Goal: Information Seeking & Learning: Learn about a topic

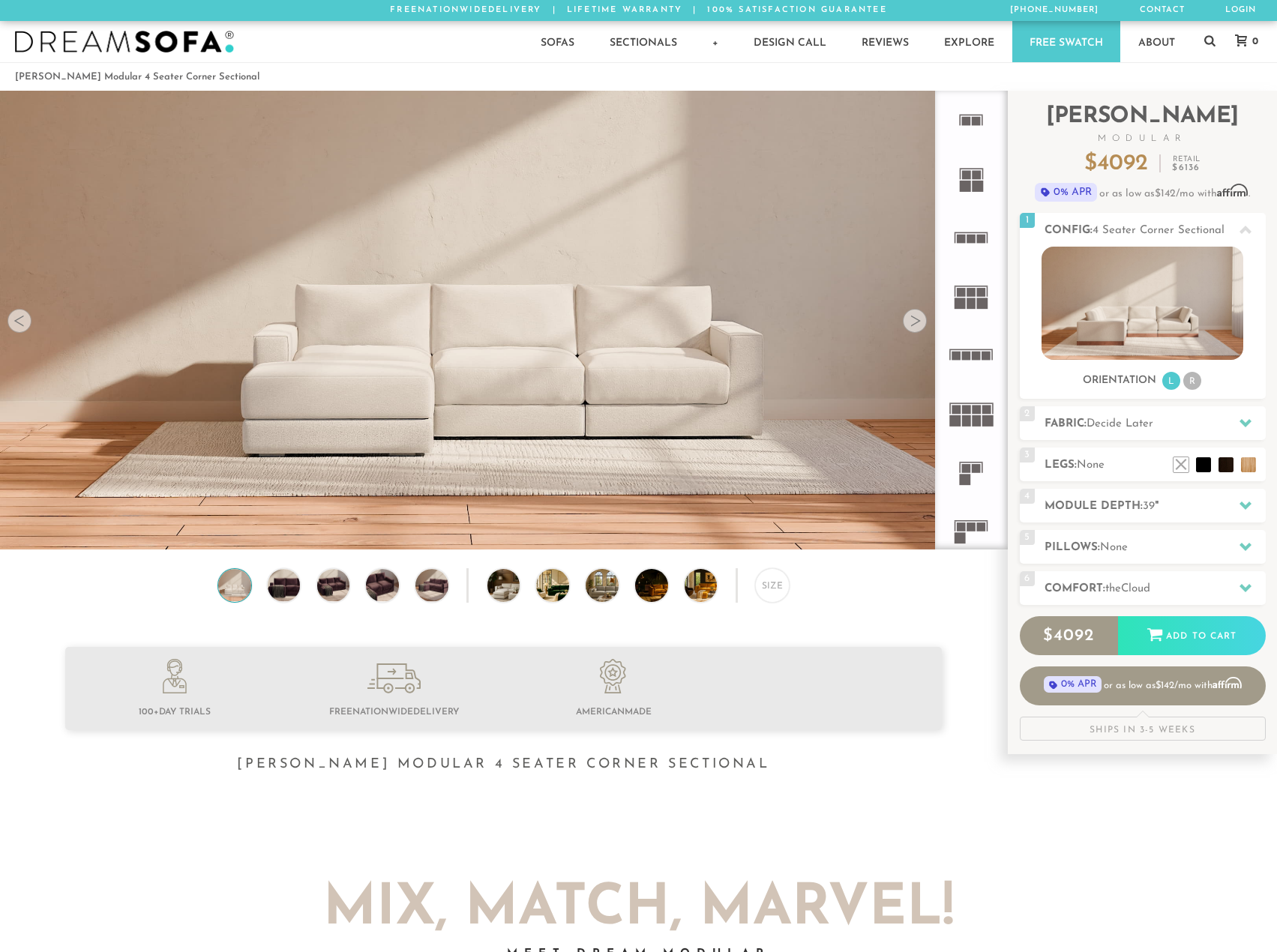
scroll to position [17055, 1266]
click at [1191, 377] on li "R" at bounding box center [1193, 381] width 18 height 18
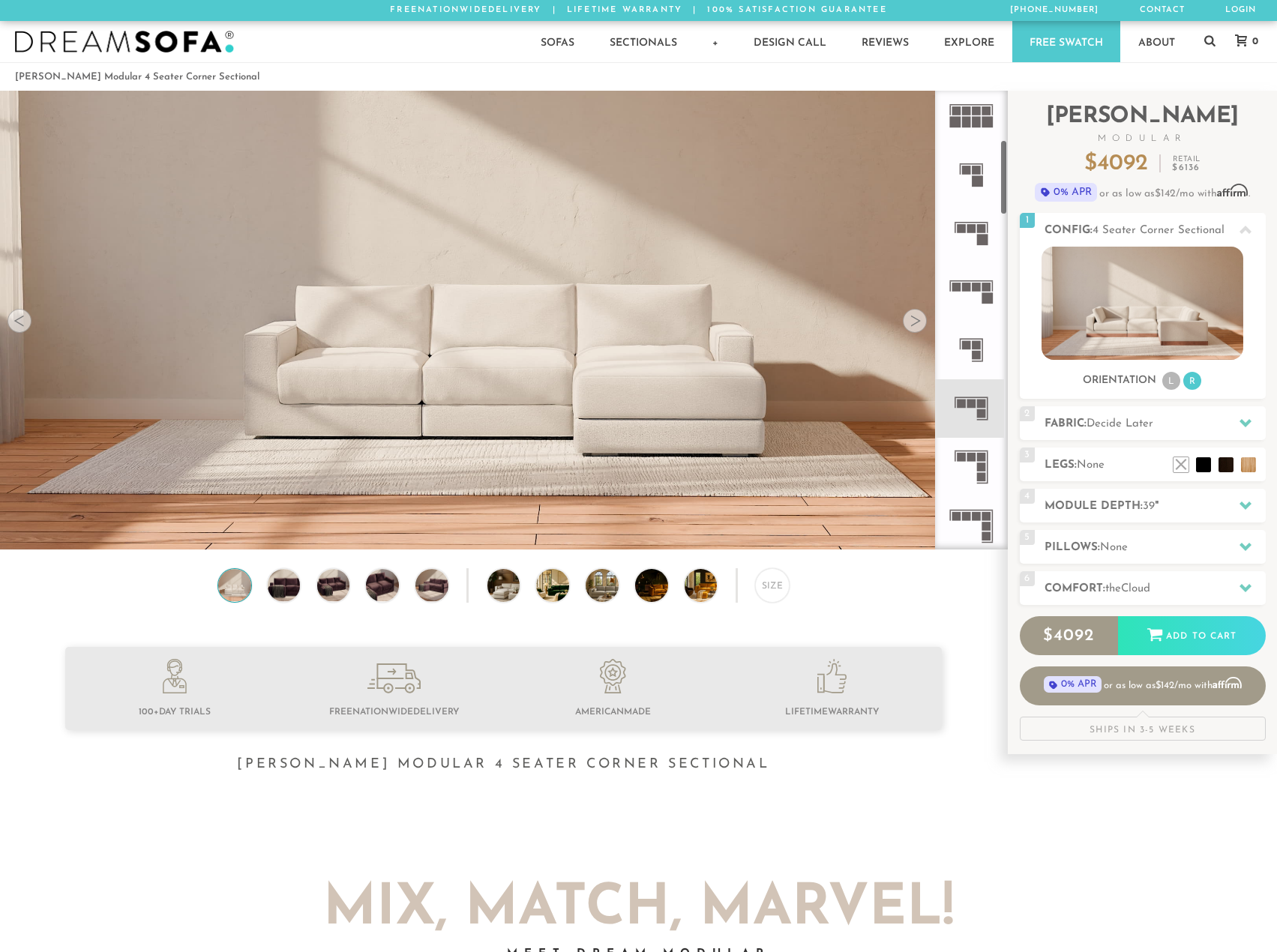
scroll to position [300, 0]
click at [987, 410] on rect at bounding box center [988, 408] width 2 height 23
click at [978, 398] on icon at bounding box center [972, 407] width 59 height 59
click at [983, 456] on rect at bounding box center [982, 456] width 9 height 9
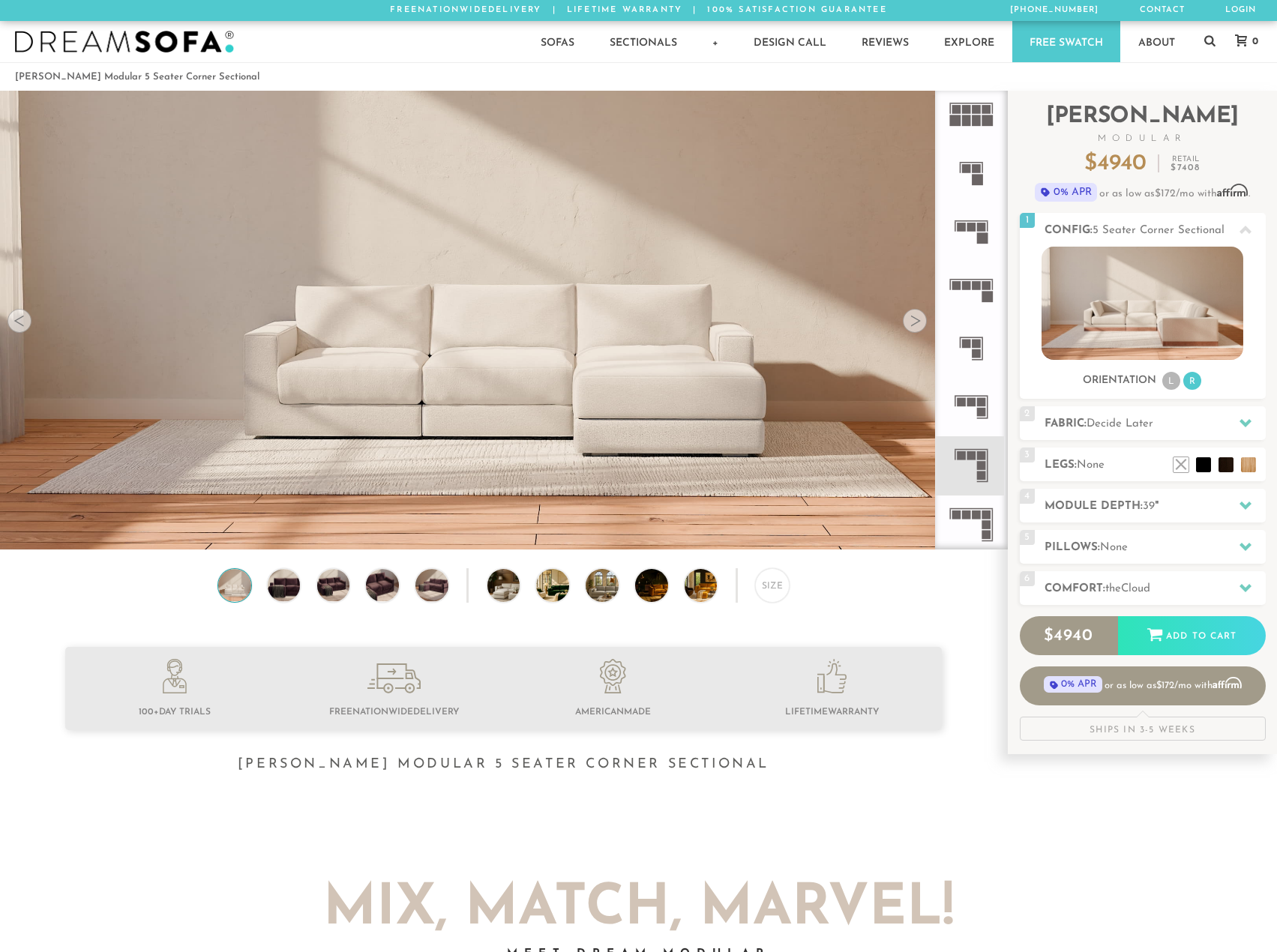
click at [981, 415] on rect at bounding box center [982, 412] width 9 height 9
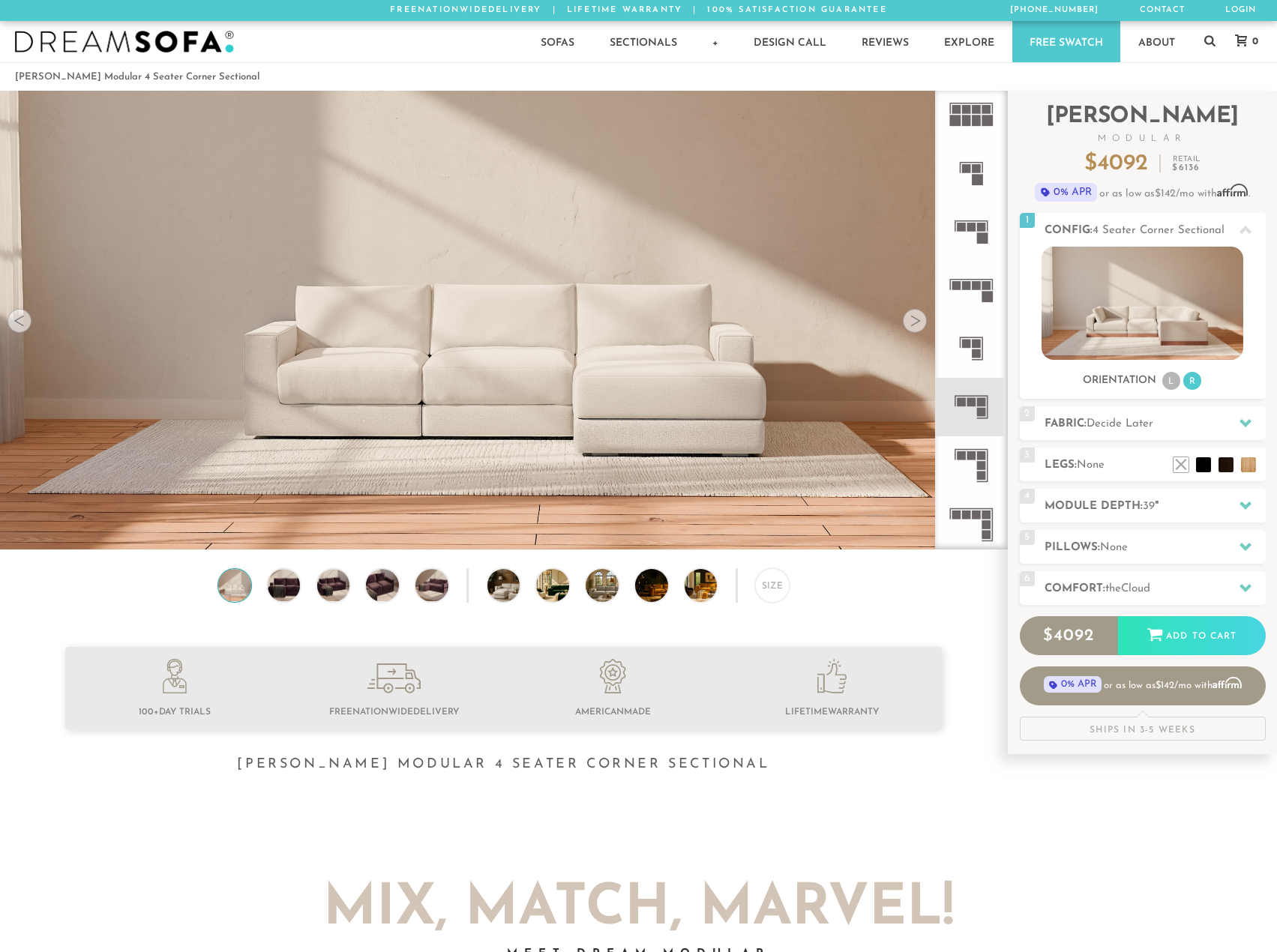
click at [977, 442] on icon at bounding box center [972, 465] width 59 height 59
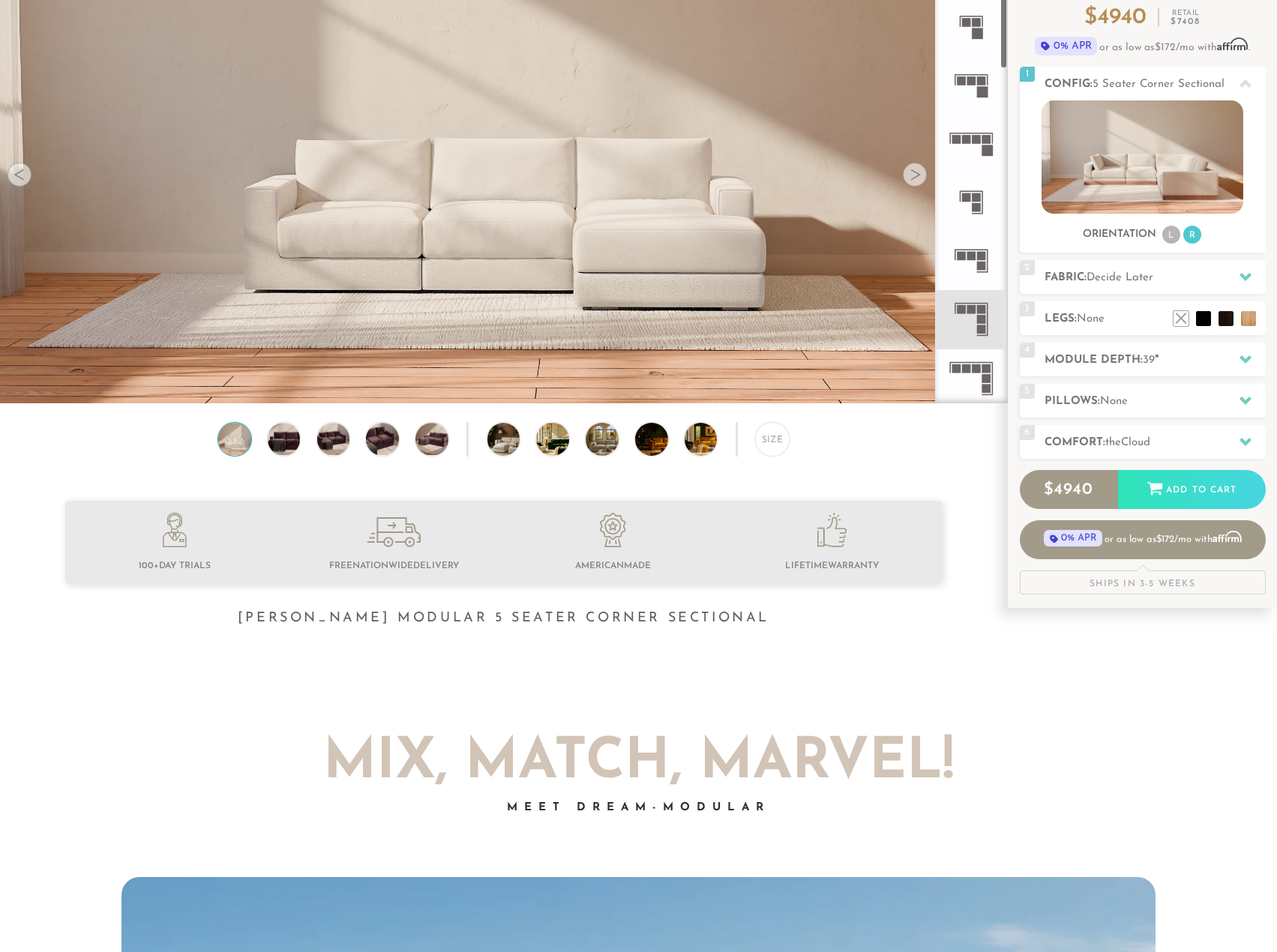
scroll to position [150, 0]
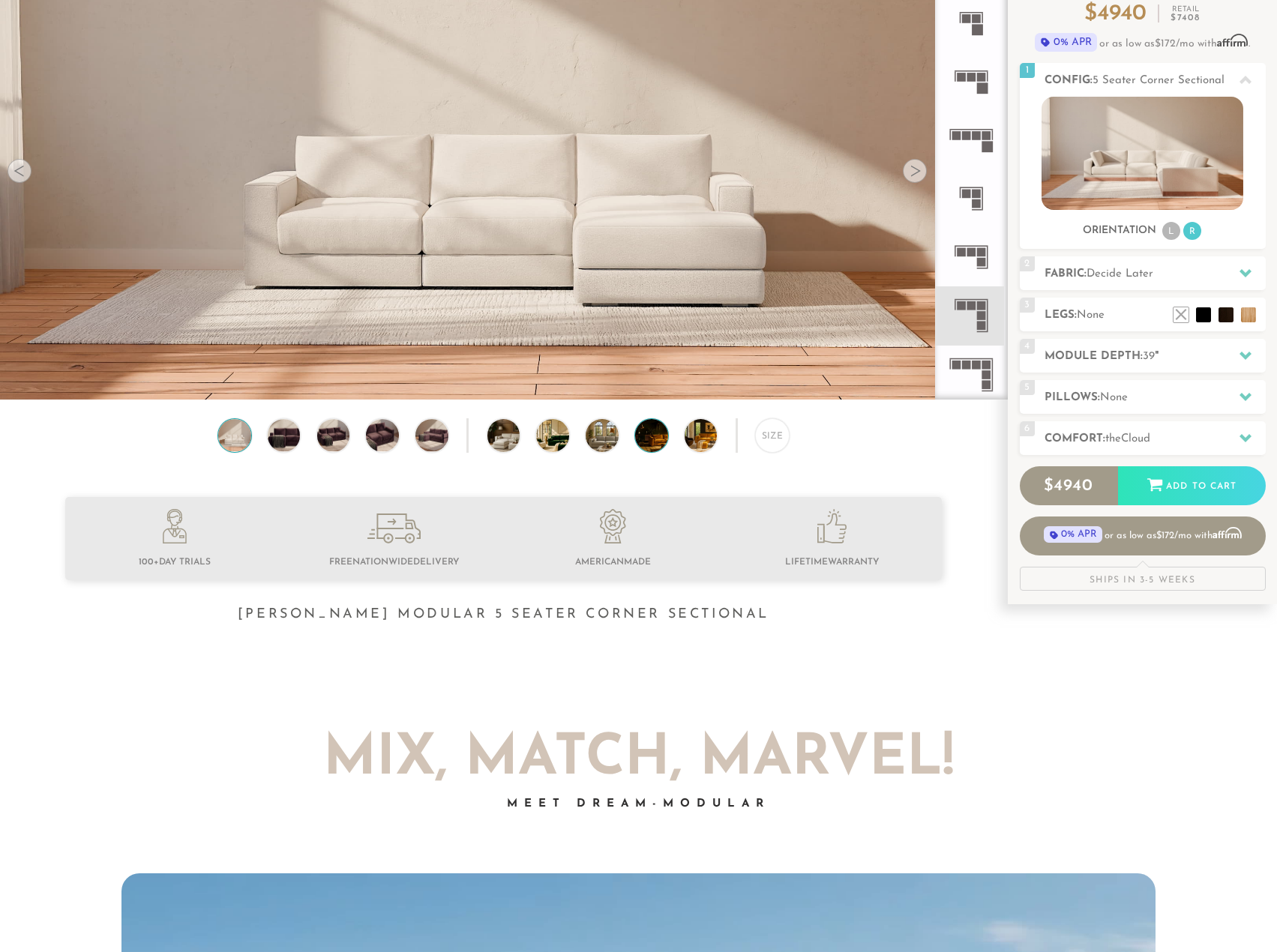
click at [651, 447] on img at bounding box center [665, 435] width 59 height 33
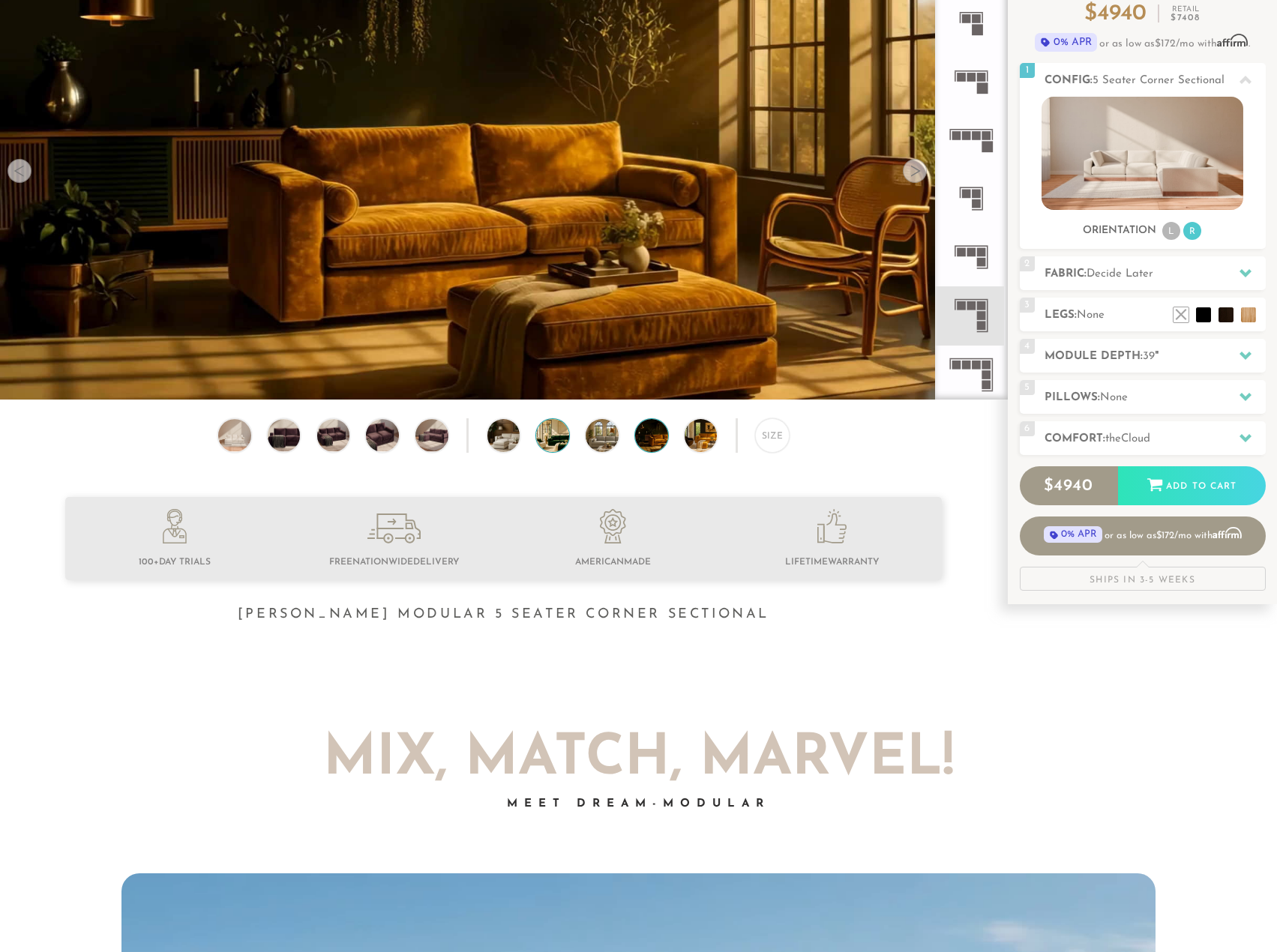
click at [559, 441] on img at bounding box center [566, 435] width 59 height 33
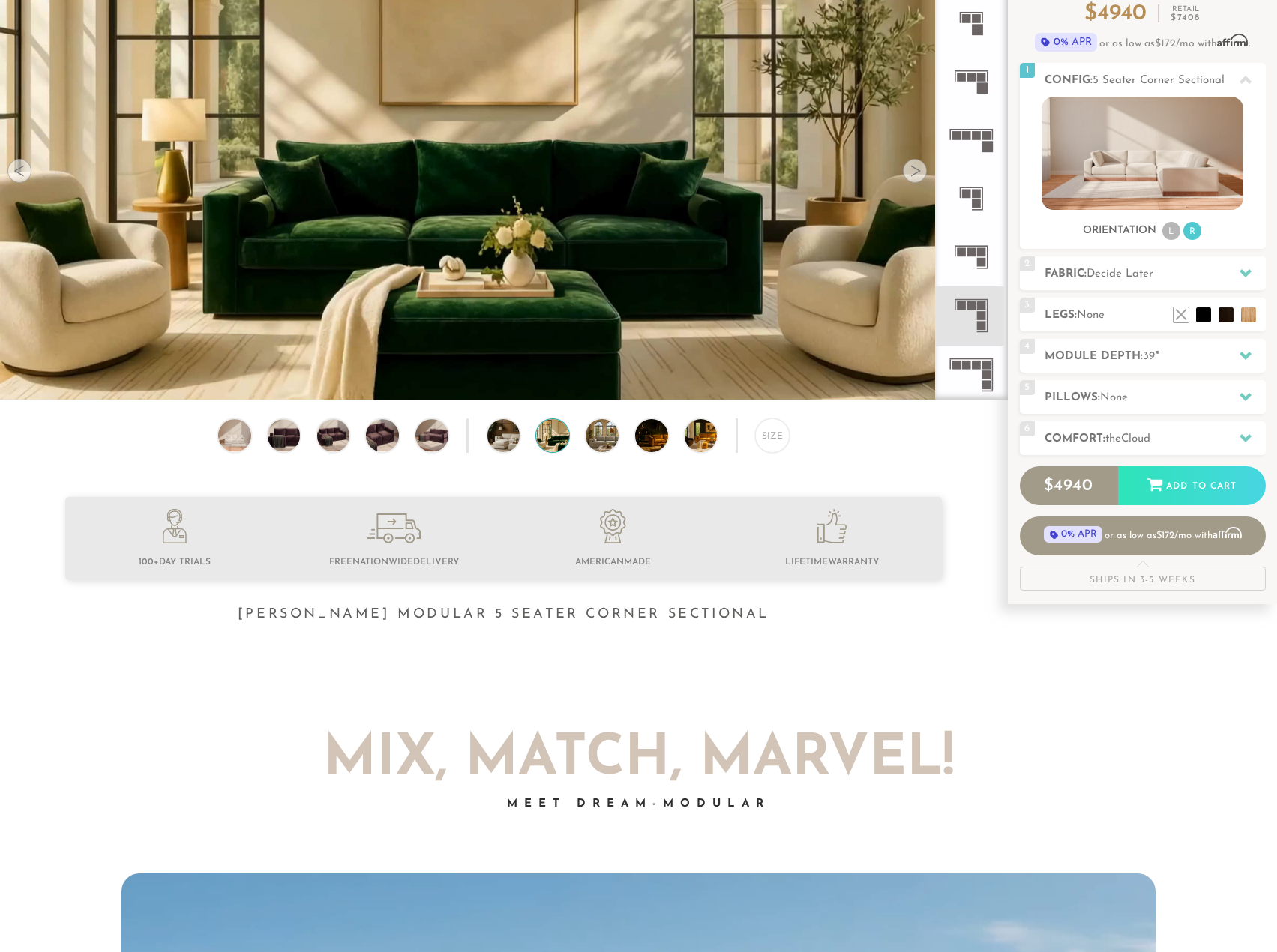
click at [263, 443] on div "Size" at bounding box center [503, 440] width 1007 height 42
click at [266, 440] on div "Size" at bounding box center [503, 440] width 1007 height 42
click at [271, 439] on img at bounding box center [283, 435] width 39 height 33
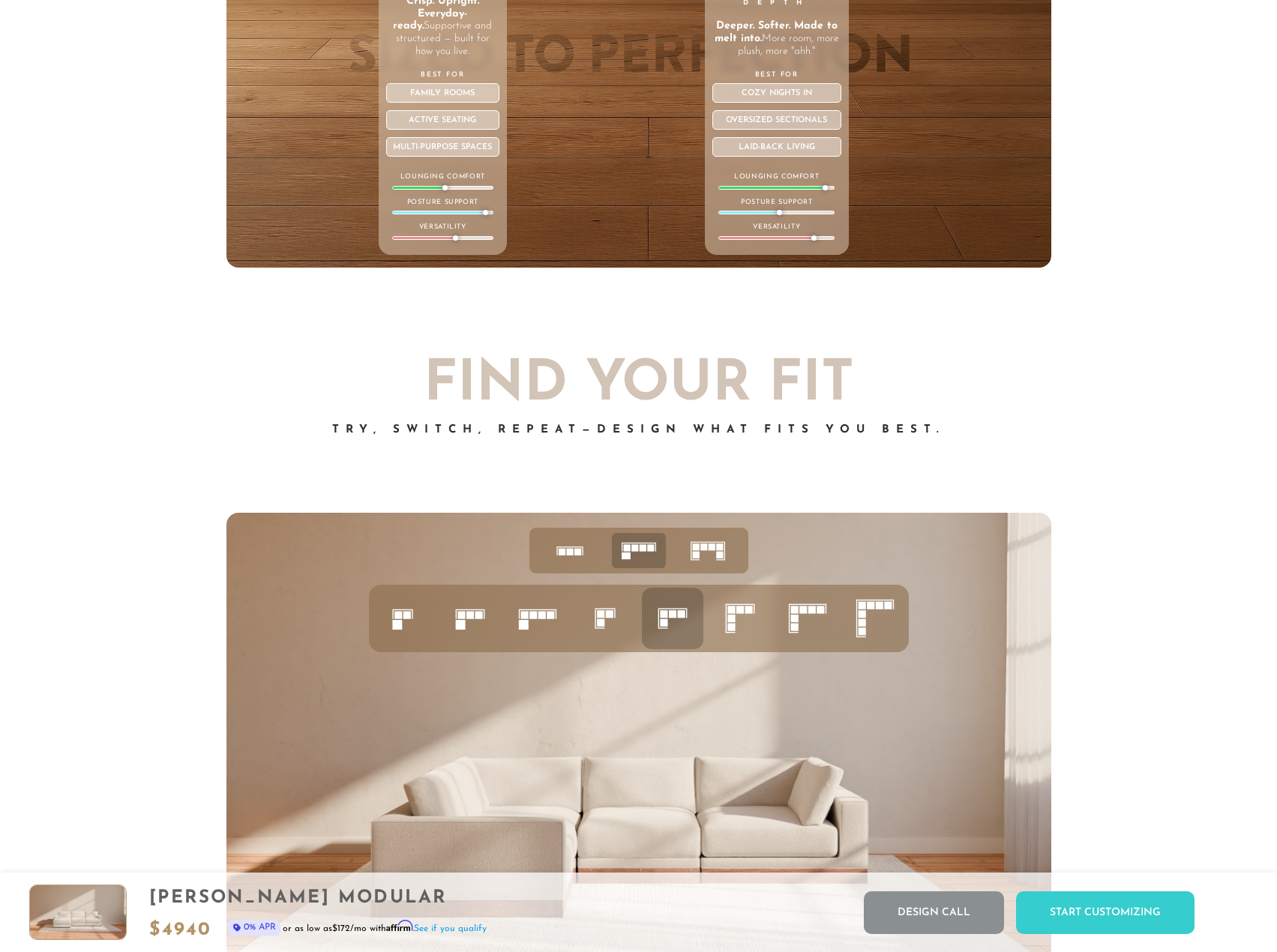
scroll to position [5591, 0]
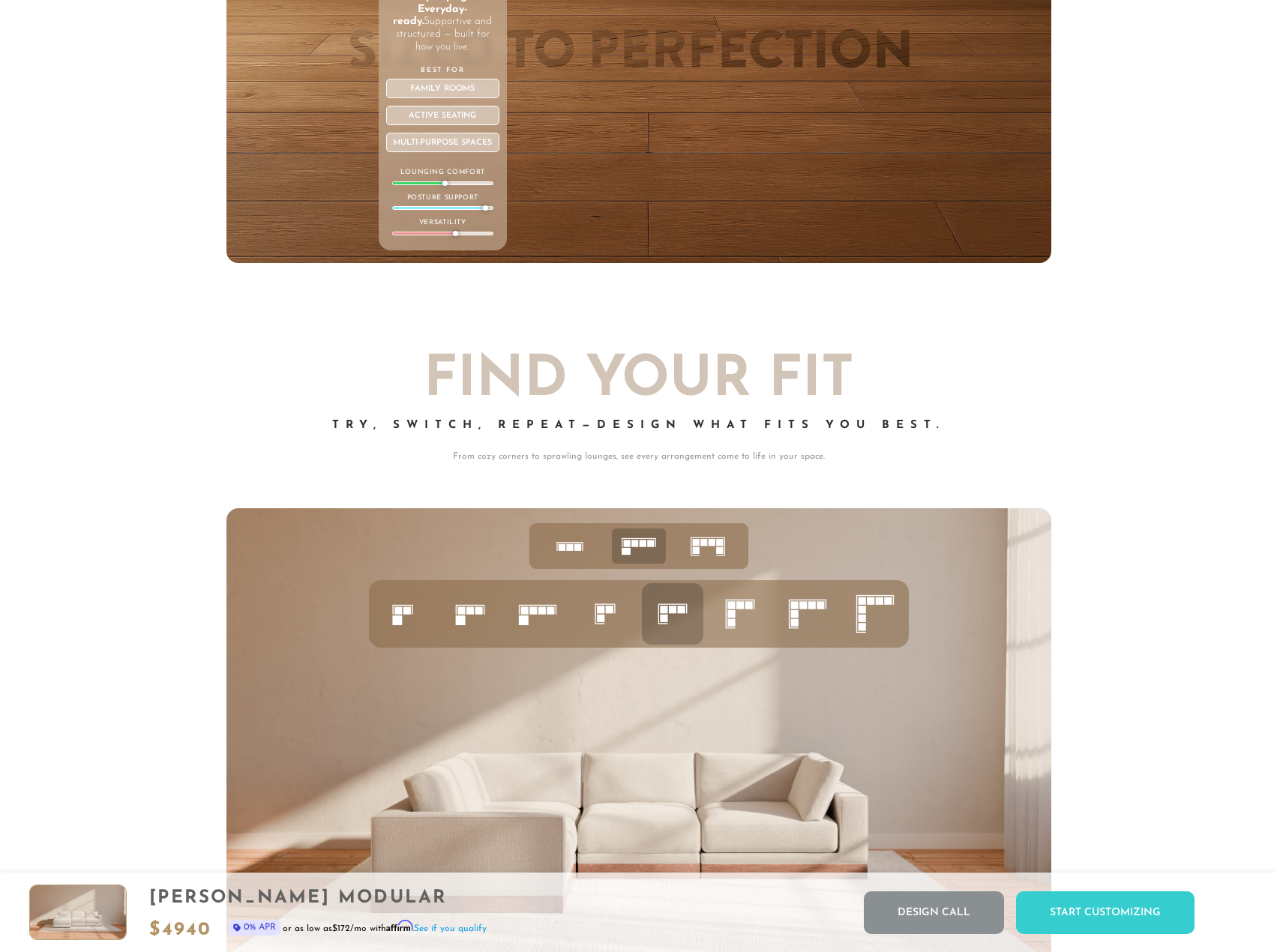
click at [734, 609] on rect at bounding box center [732, 606] width 7 height 7
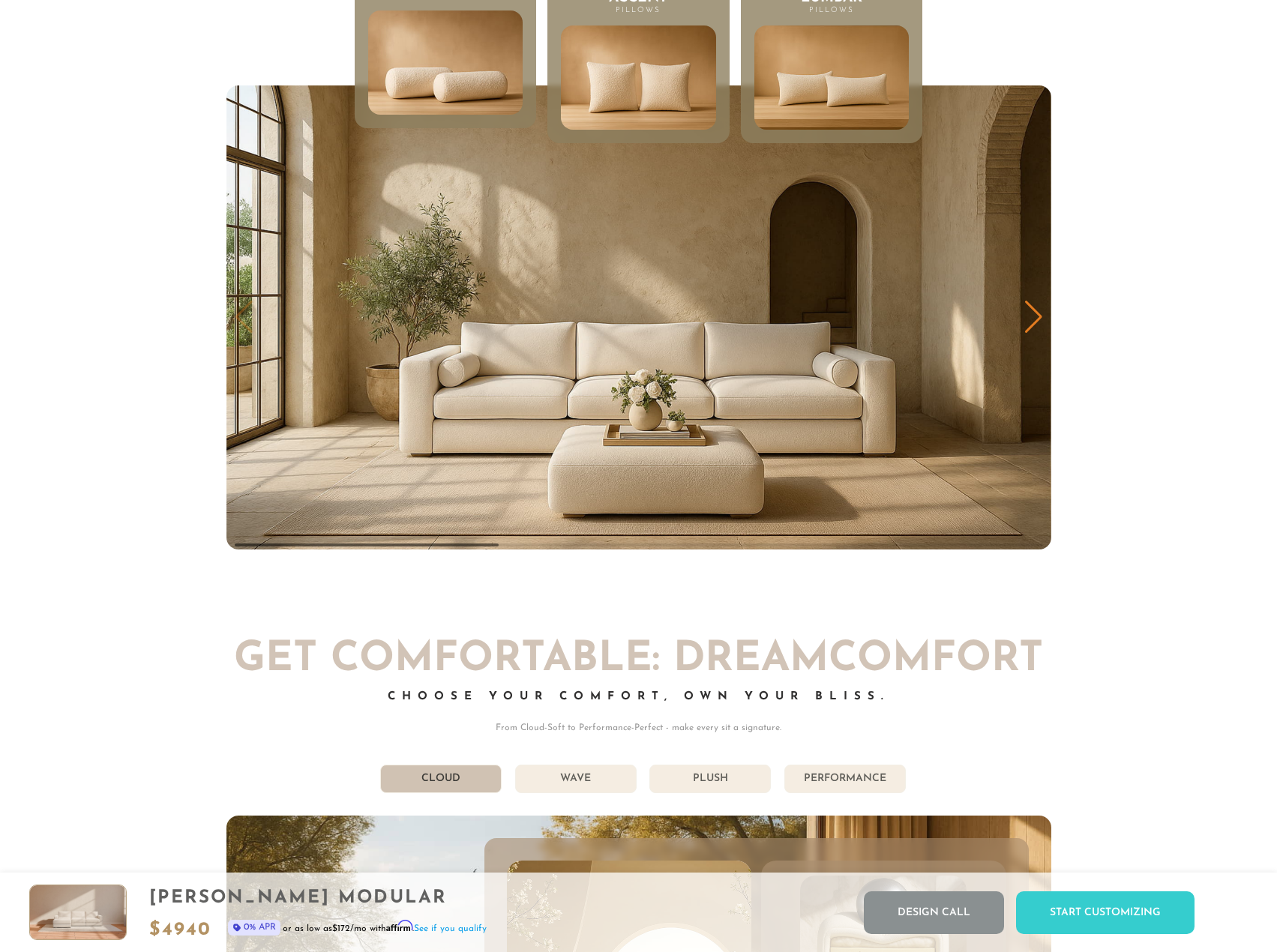
scroll to position [7525, 0]
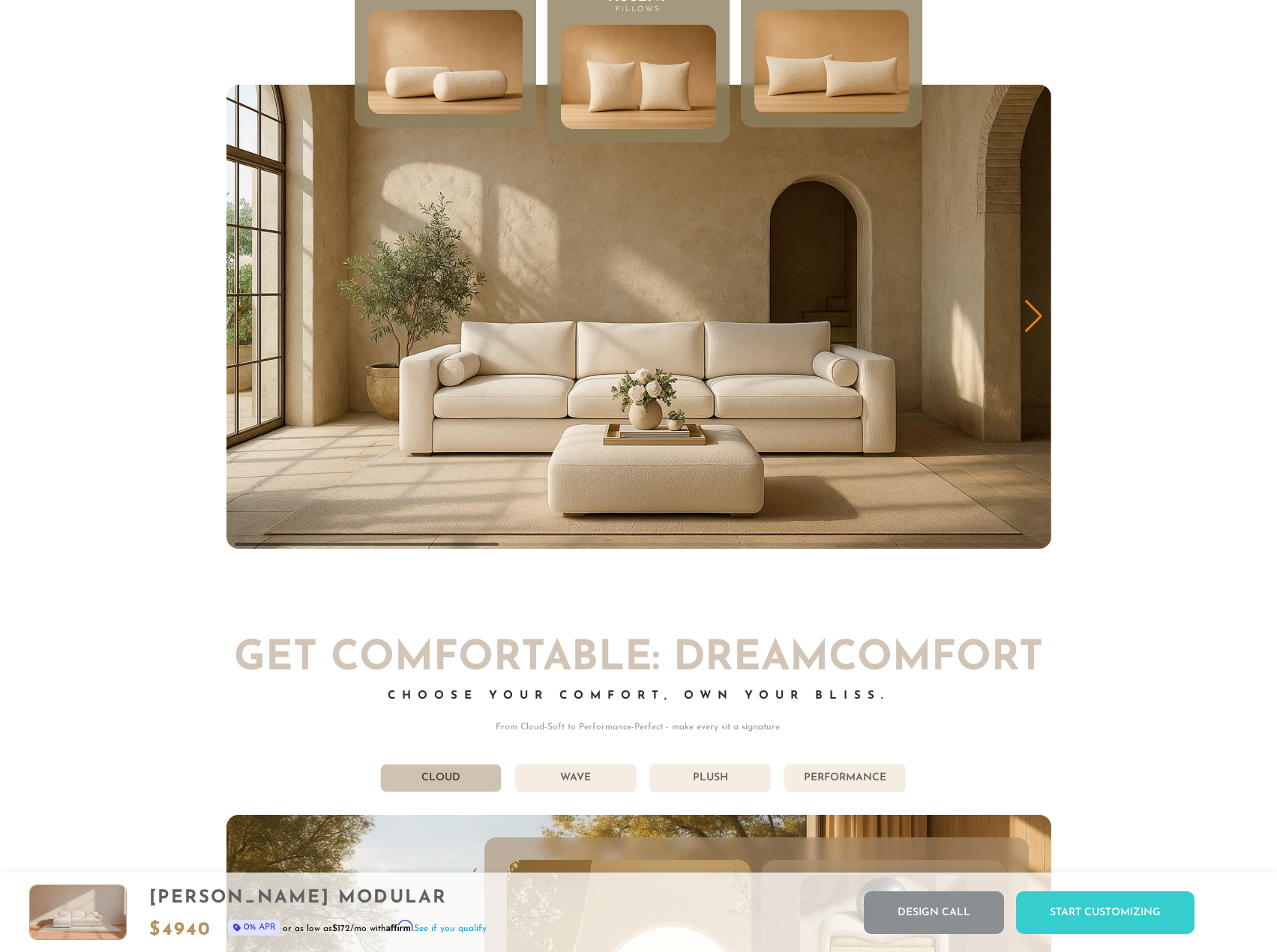
click at [793, 127] on li "Lumbar Pillows" at bounding box center [831, 44] width 182 height 166
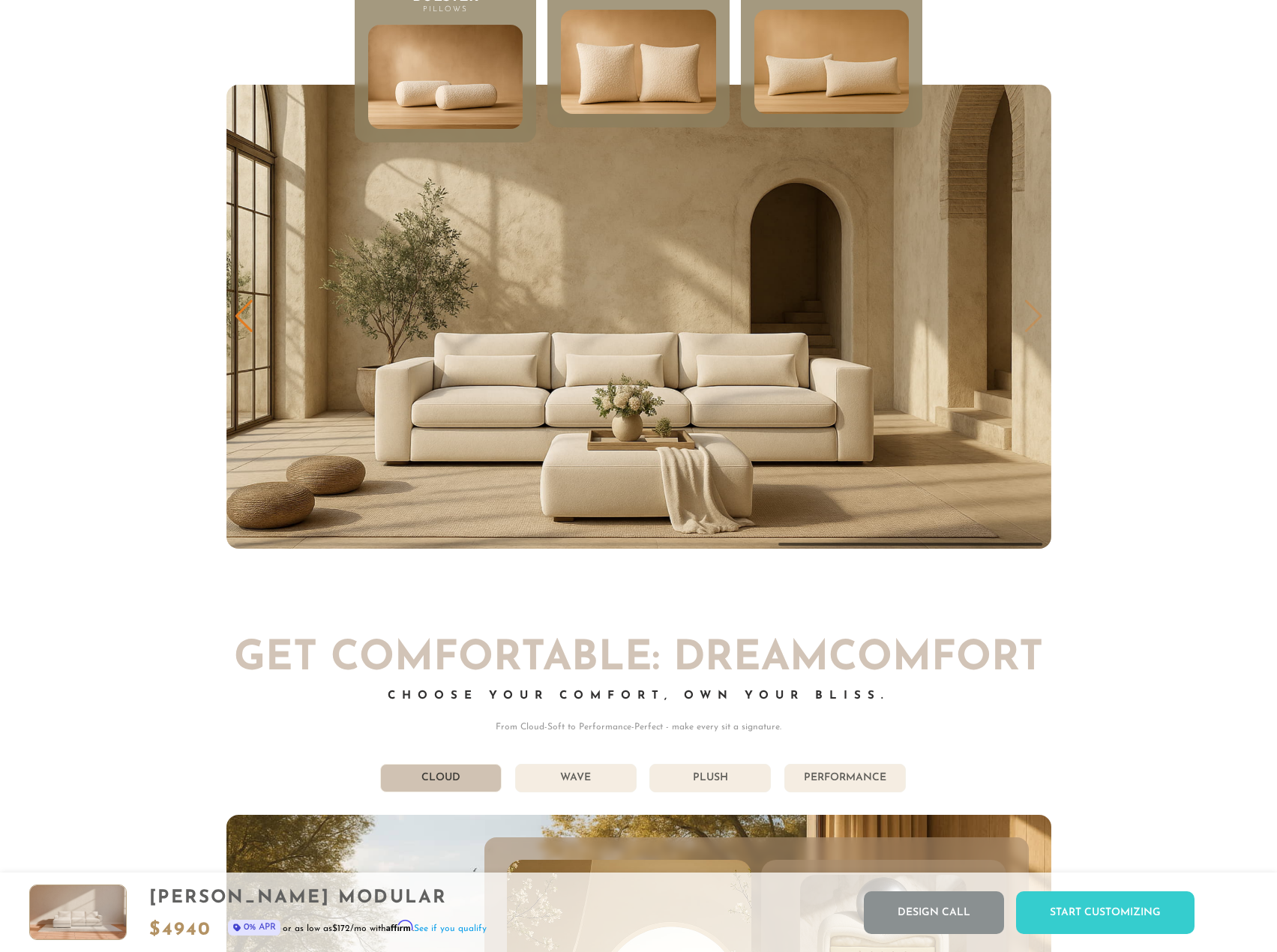
click at [662, 98] on img at bounding box center [639, 62] width 185 height 126
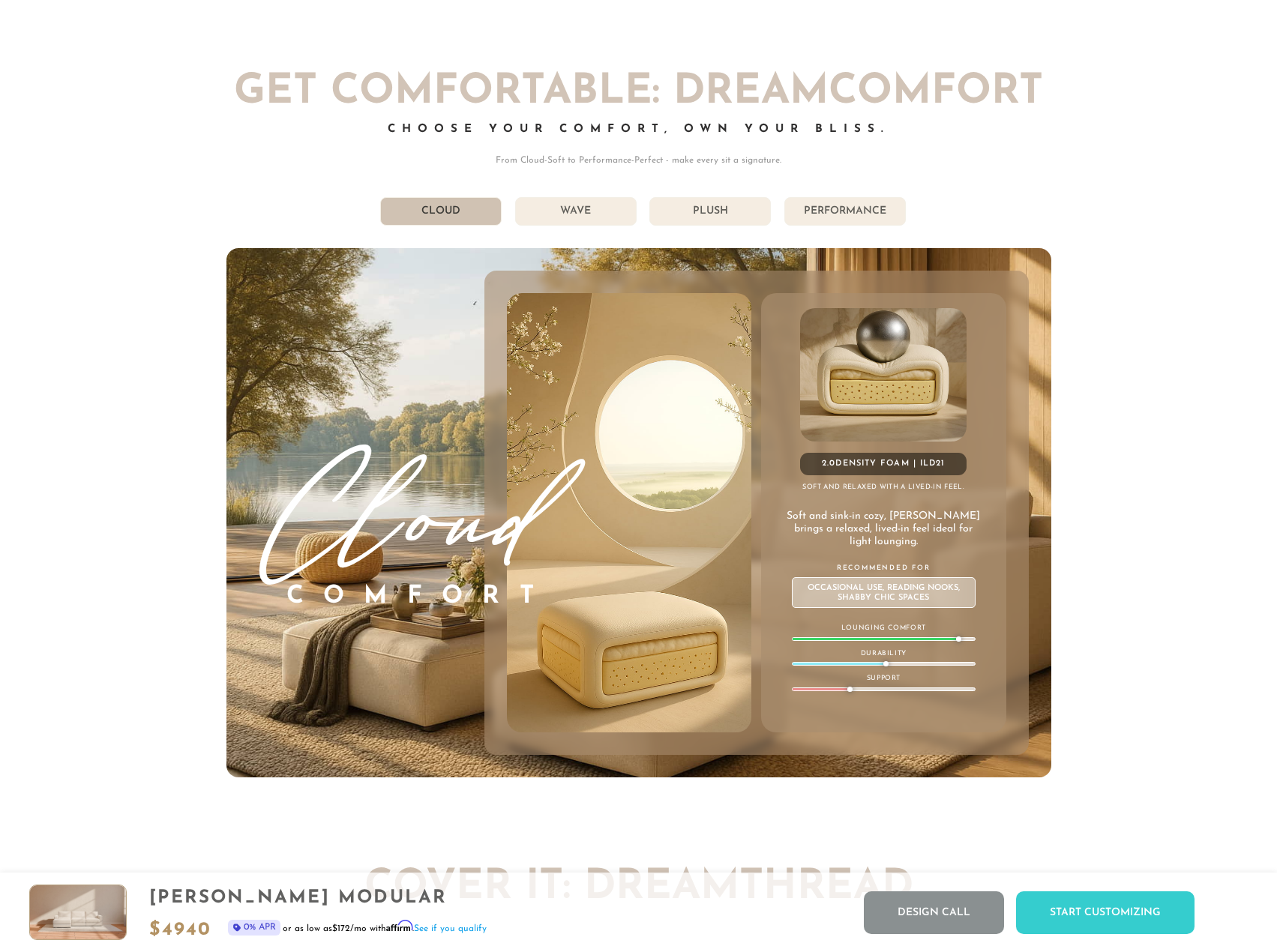
scroll to position [8290, 0]
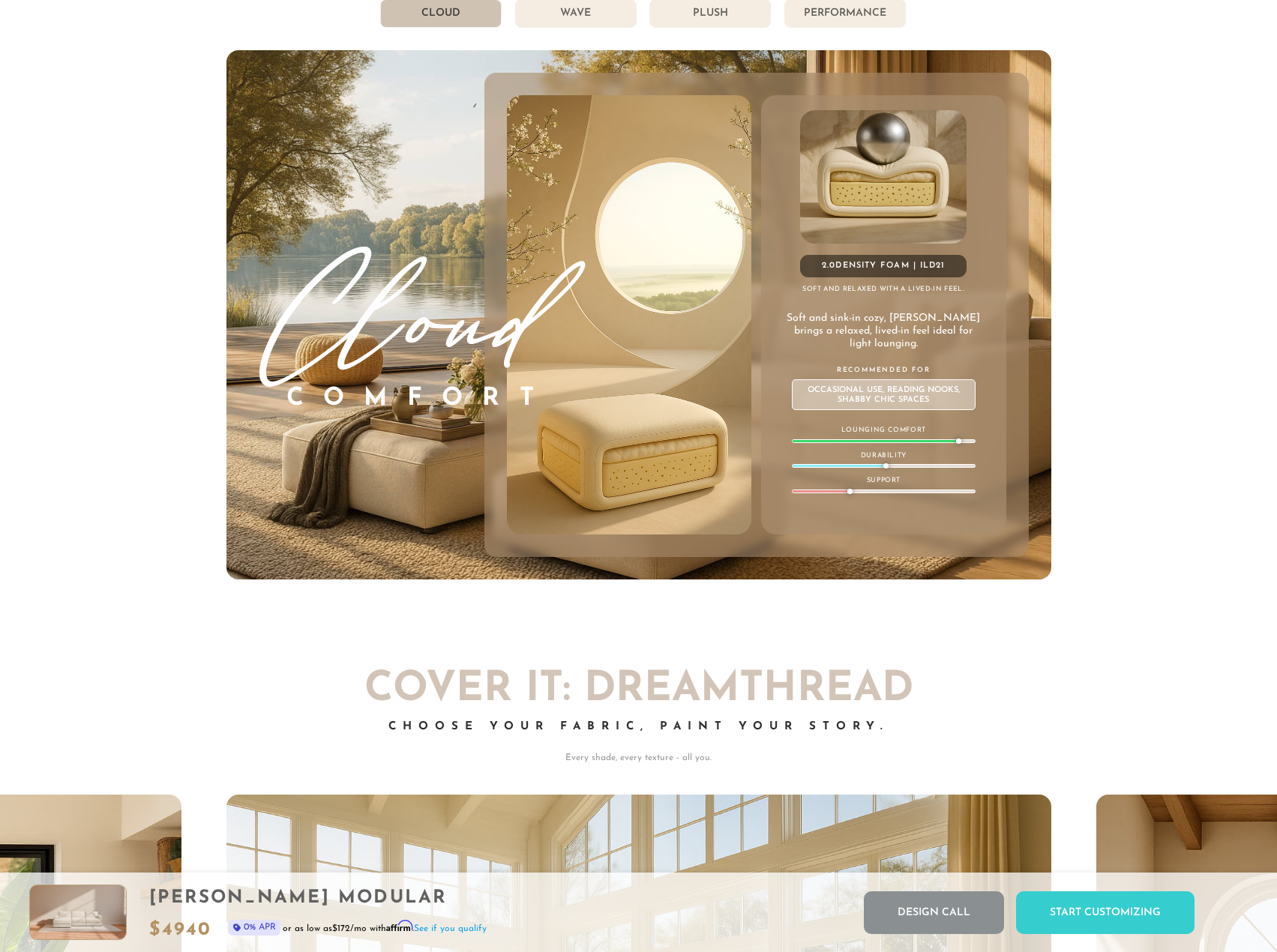
click at [602, 26] on li "Wave" at bounding box center [576, 13] width 122 height 28
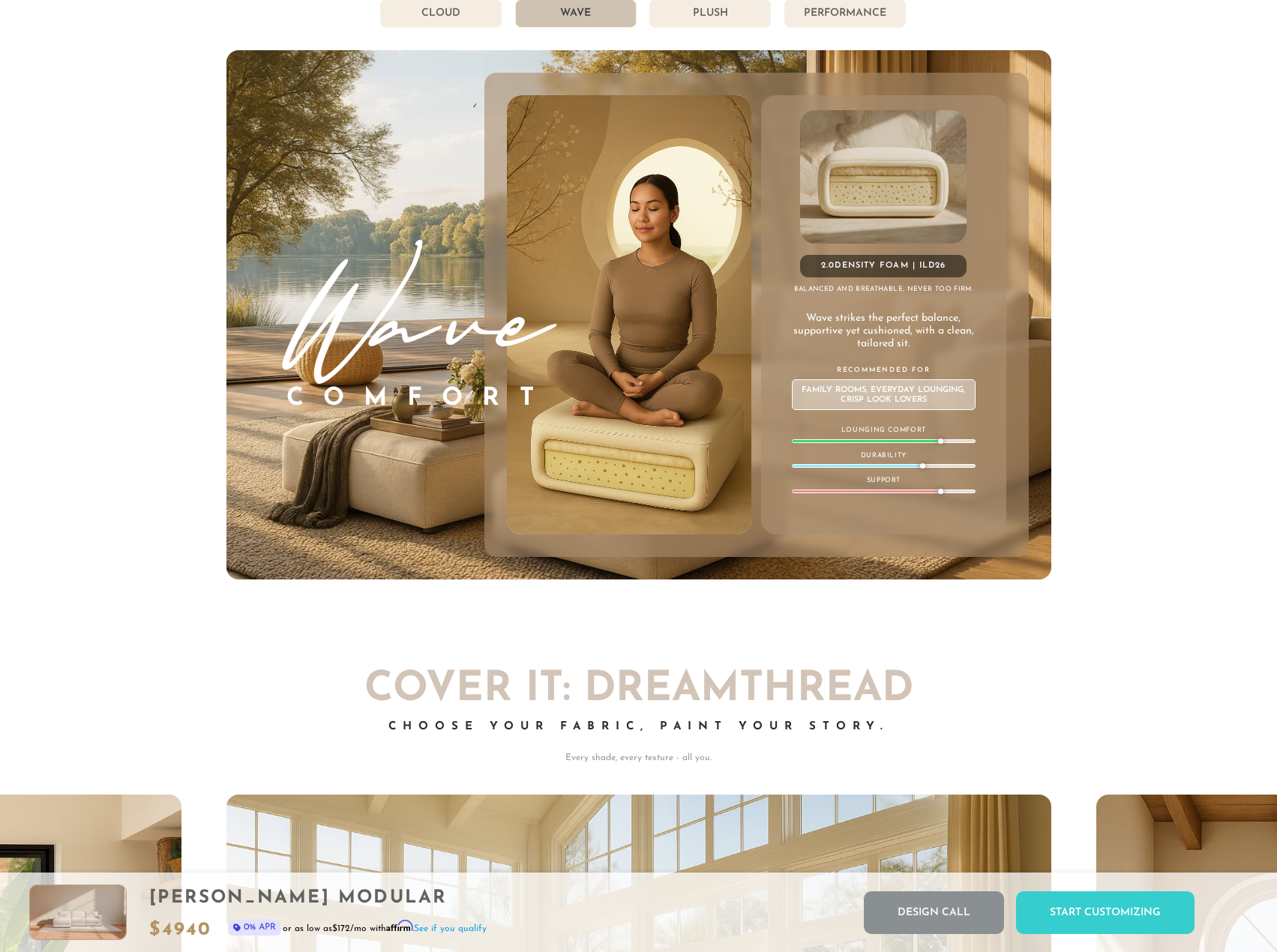
click at [672, 27] on li "Plush" at bounding box center [710, 13] width 122 height 28
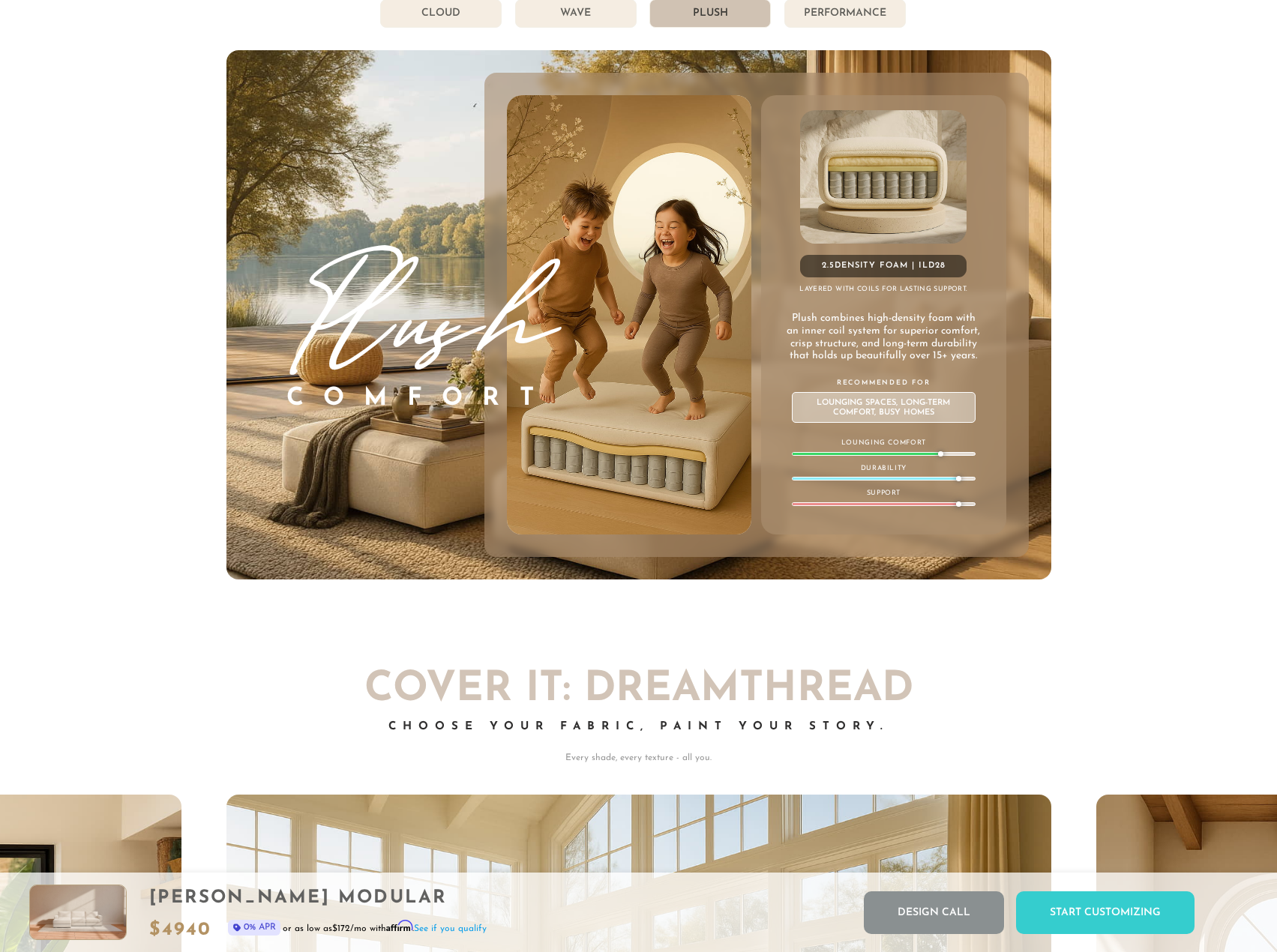
click at [839, 25] on li "Performance" at bounding box center [845, 13] width 122 height 28
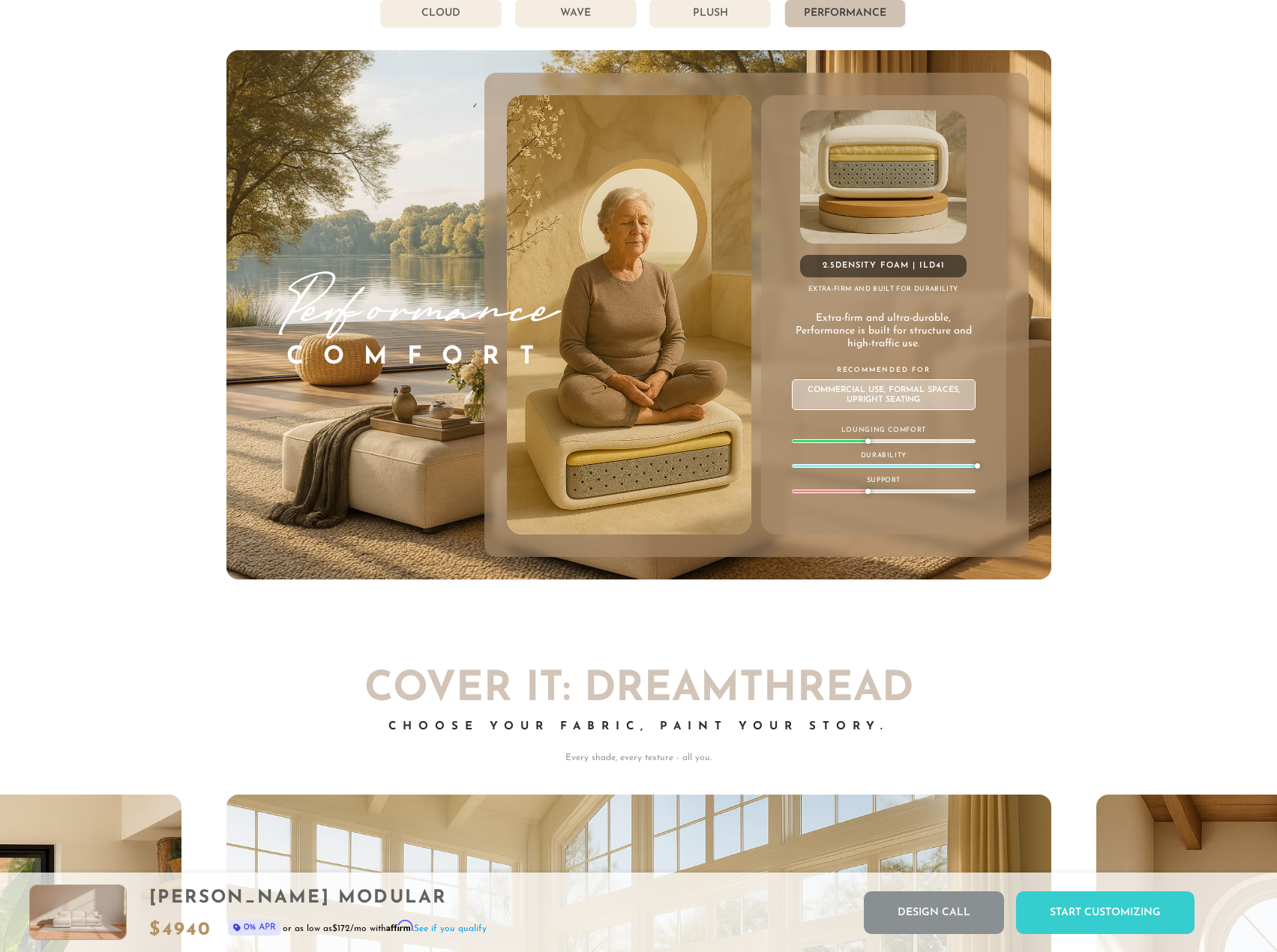
click at [721, 25] on li "Plush" at bounding box center [710, 13] width 122 height 28
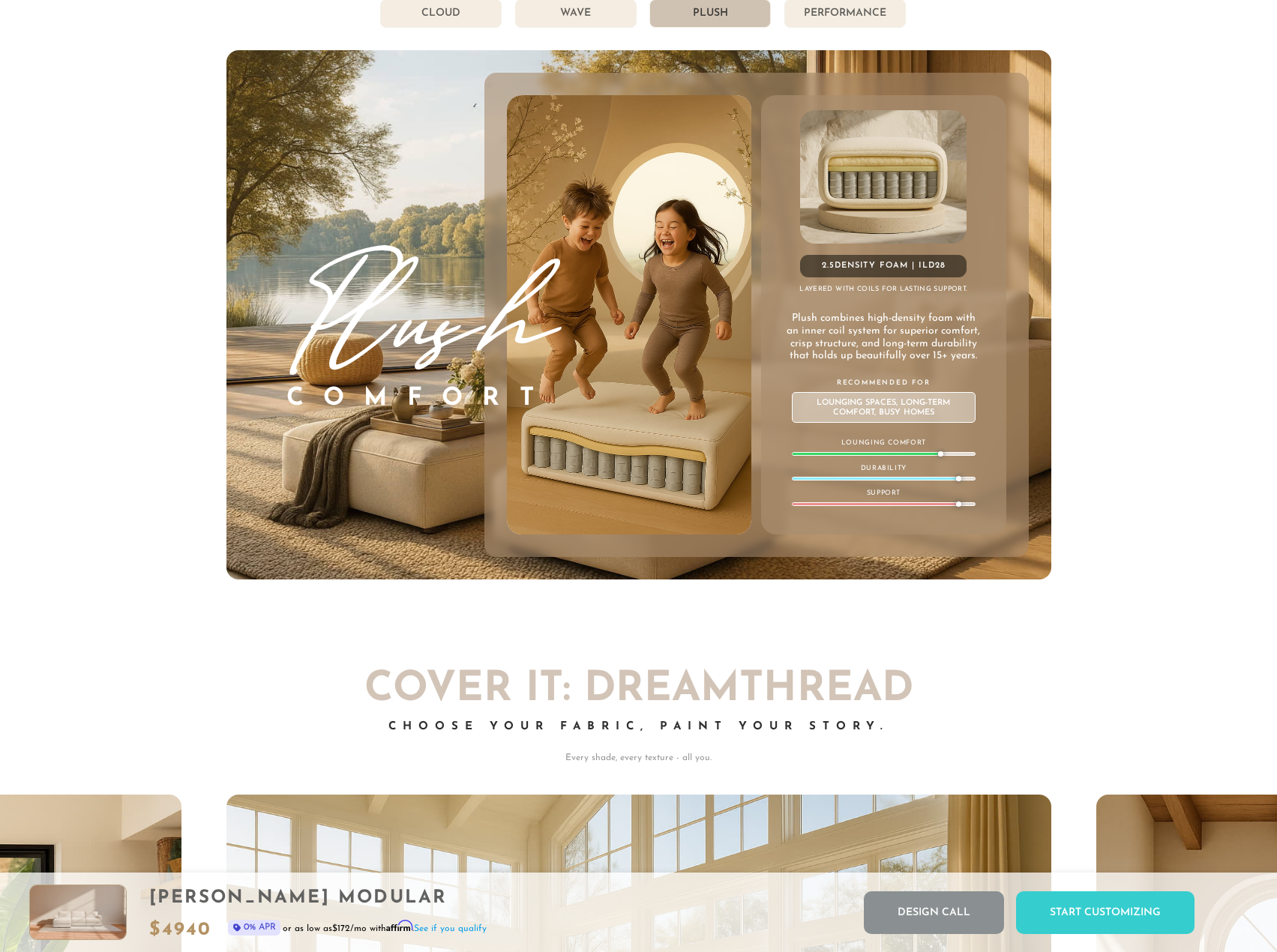
click at [610, 27] on li "Wave" at bounding box center [576, 13] width 122 height 28
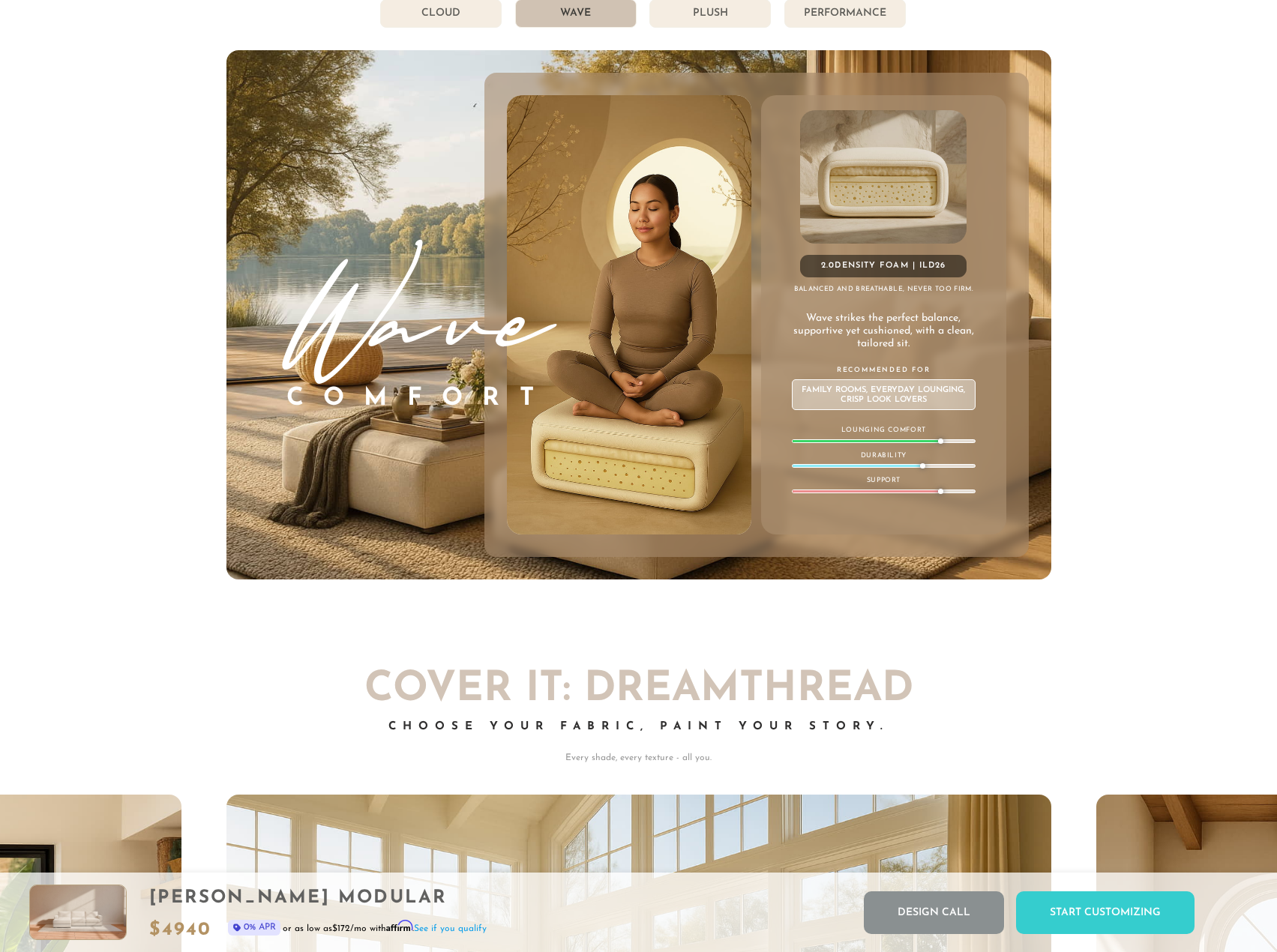
click at [460, 23] on li "Cloud" at bounding box center [441, 13] width 122 height 28
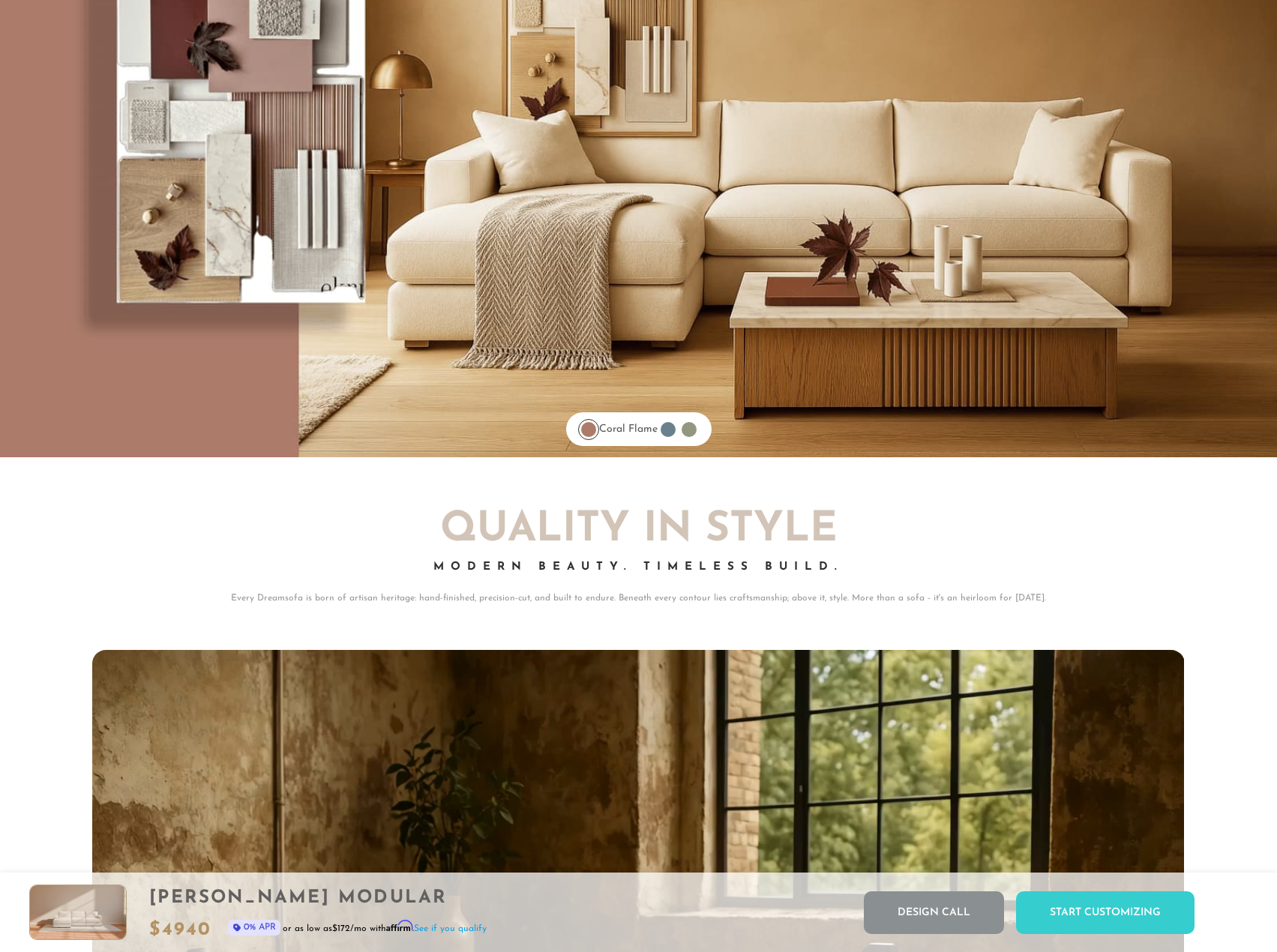
scroll to position [12229, 0]
